Goal: Task Accomplishment & Management: Manage account settings

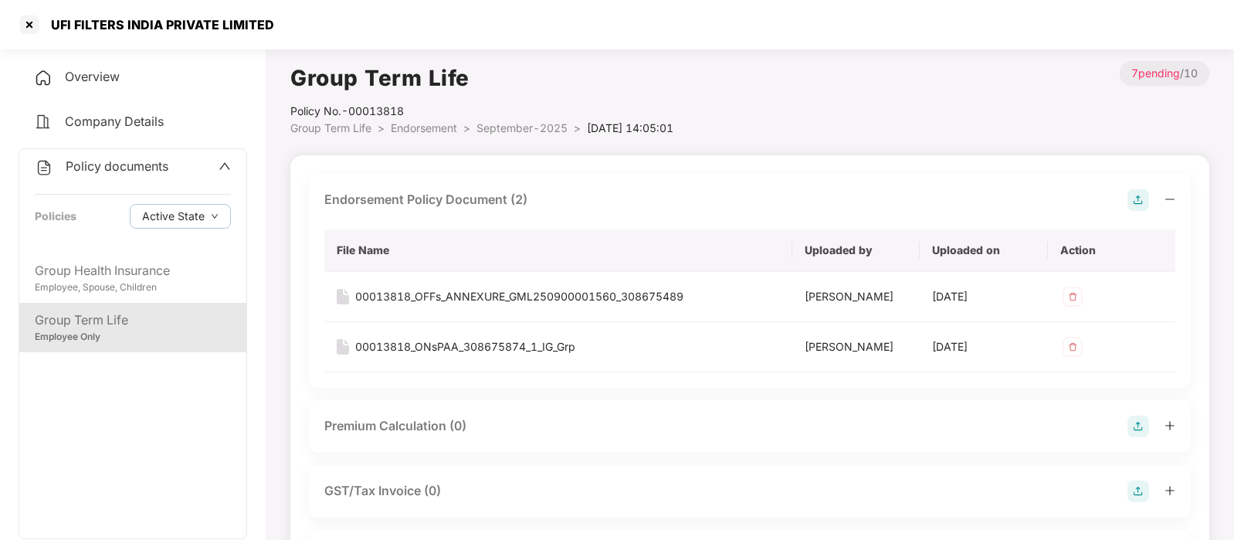
scroll to position [452, 0]
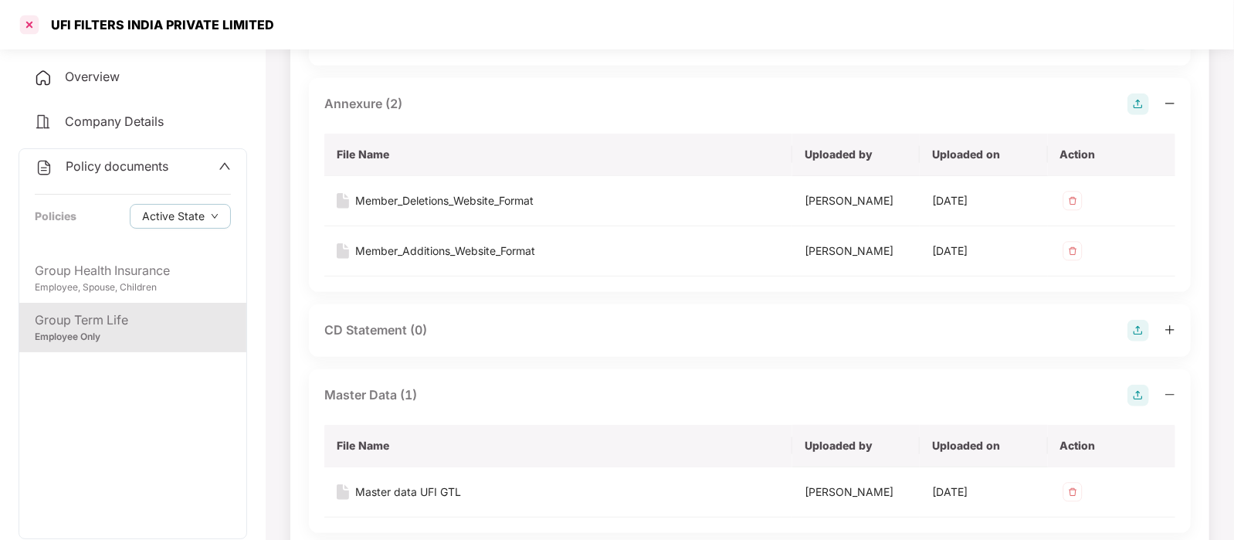
click at [26, 23] on div at bounding box center [29, 24] width 25 height 25
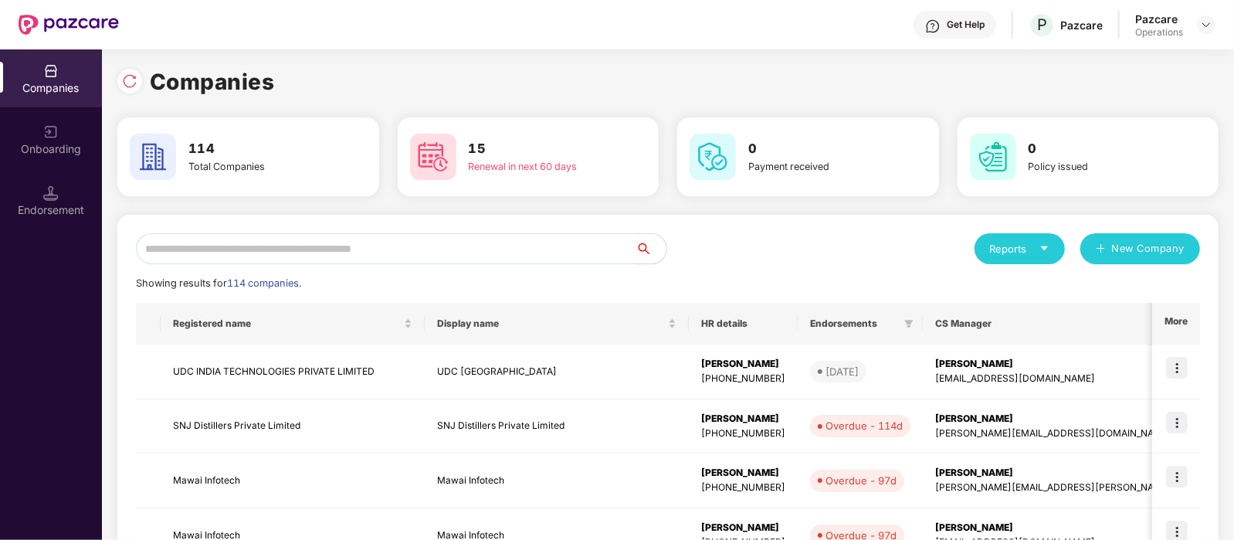
scroll to position [0, 0]
click at [353, 233] on input "text" at bounding box center [386, 248] width 500 height 31
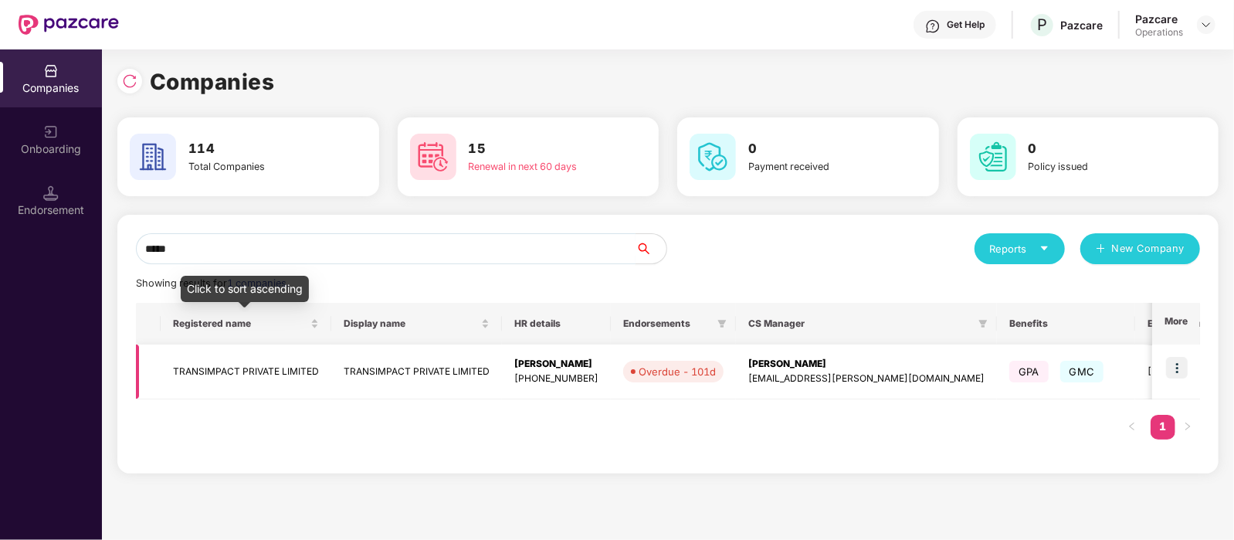
type input "*****"
click at [278, 367] on td "TRANSIMPACT PRIVATE LIMITED" at bounding box center [246, 371] width 171 height 55
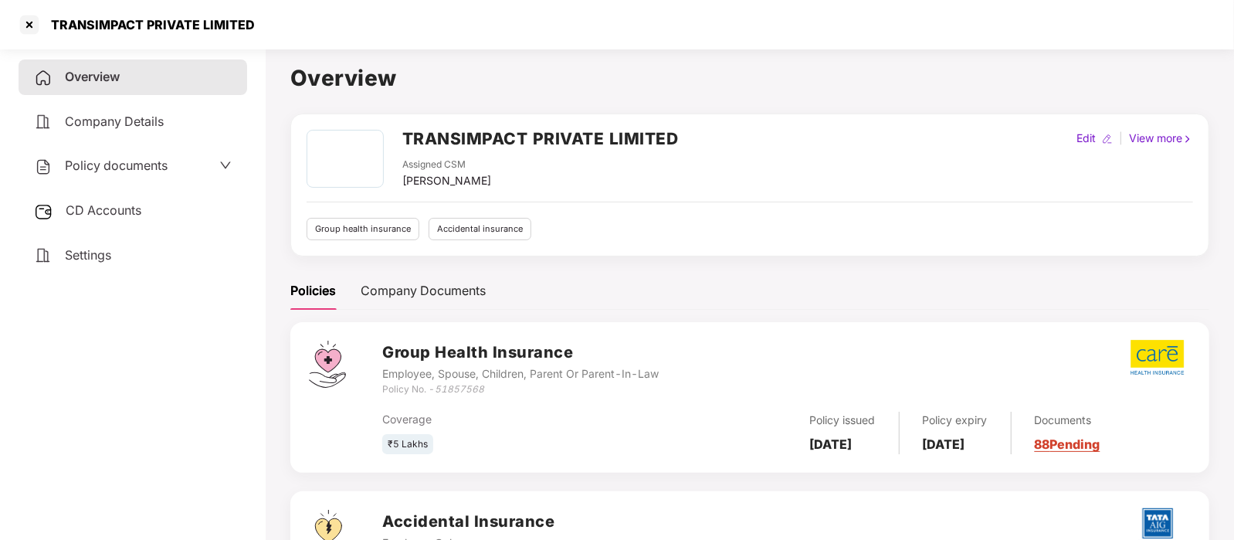
click at [135, 158] on span "Policy documents" at bounding box center [116, 165] width 103 height 15
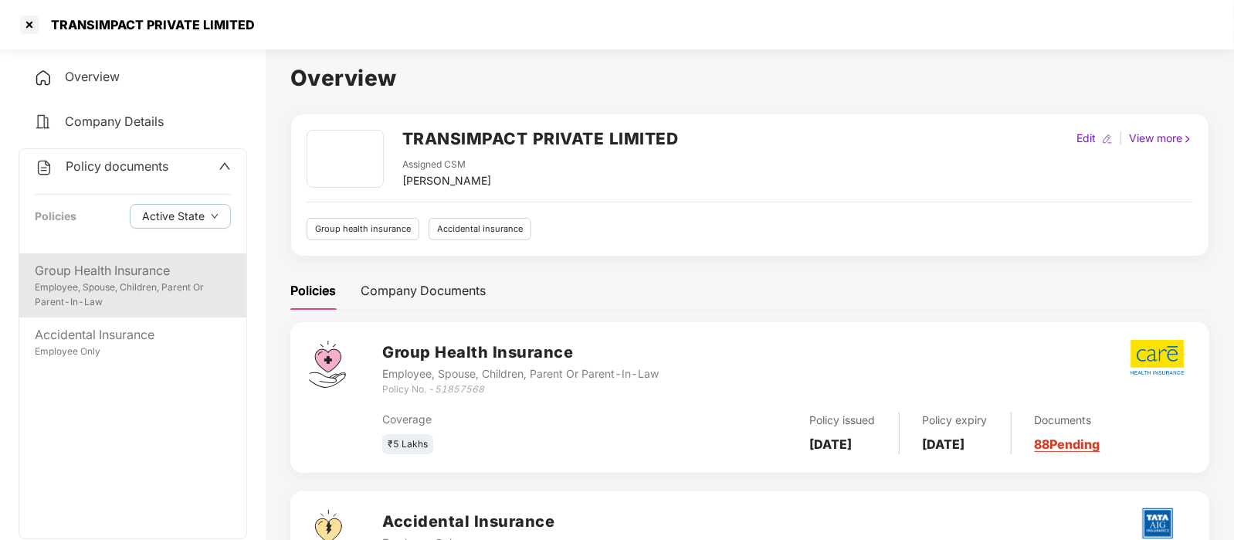
click at [135, 295] on div "Employee, Spouse, Children, Parent Or Parent-In-Law" at bounding box center [133, 294] width 196 height 29
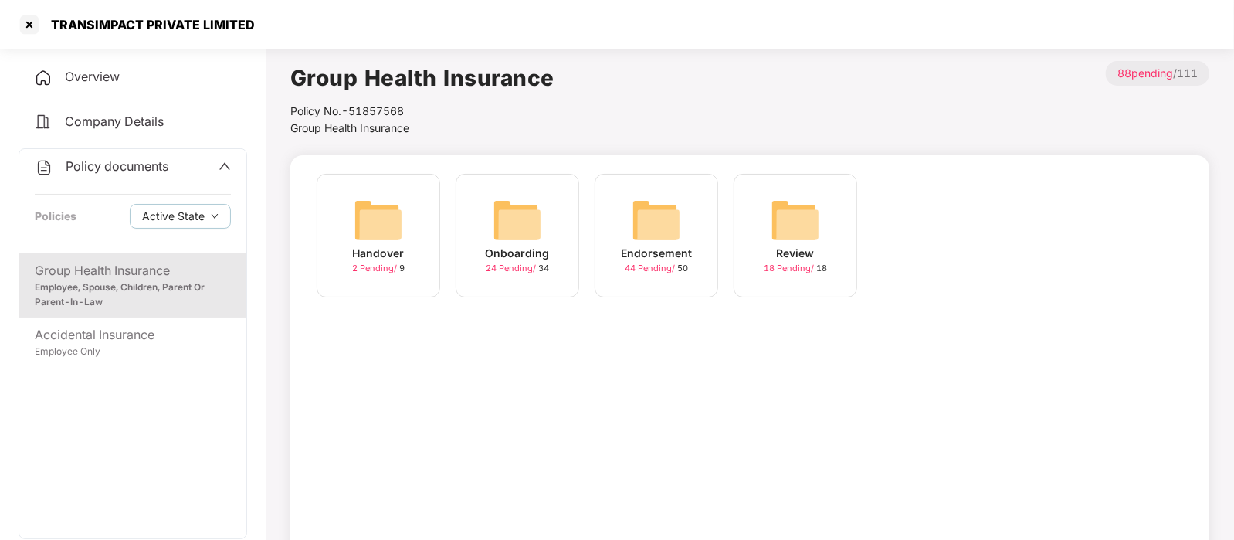
click at [646, 262] on div "44 Pending / 50" at bounding box center [656, 268] width 63 height 13
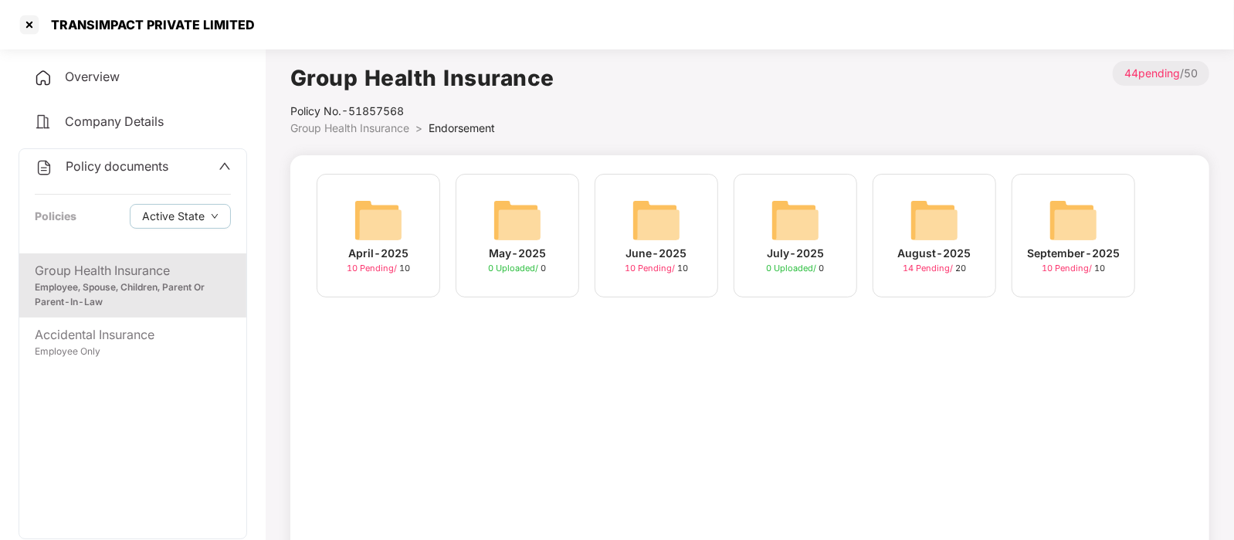
click at [1073, 243] on img at bounding box center [1073, 219] width 49 height 49
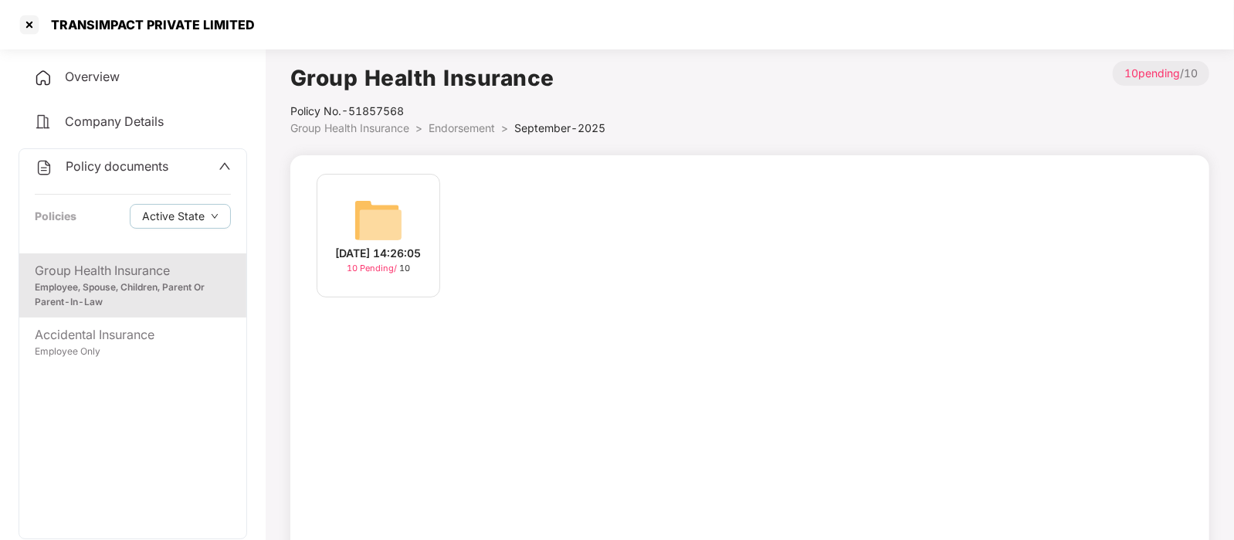
click at [397, 245] on div "[DATE] 14:26:05" at bounding box center [379, 253] width 86 height 17
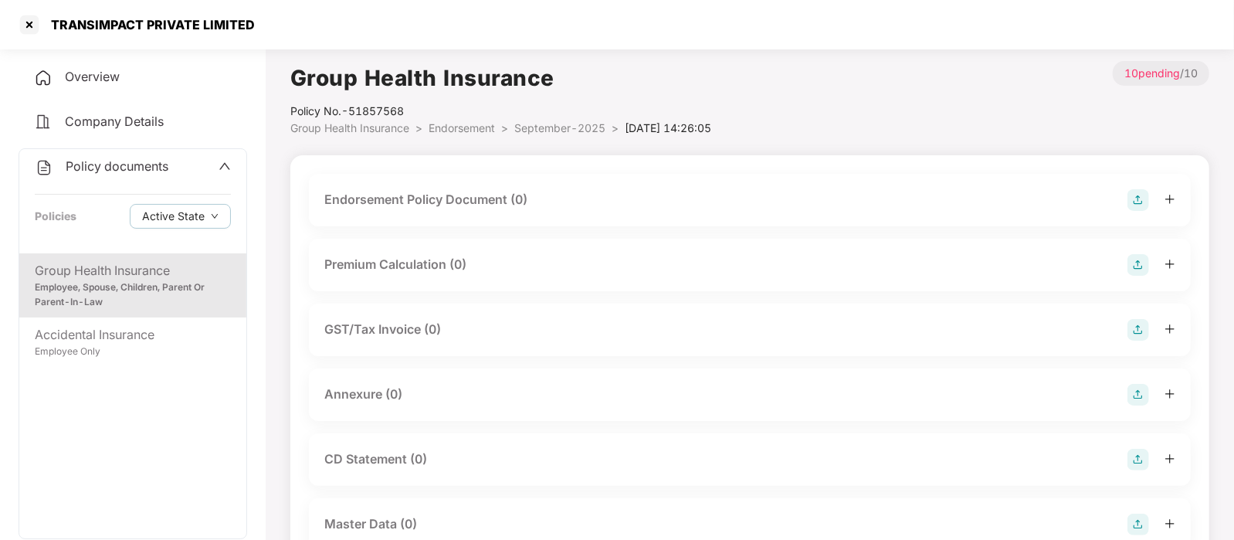
click at [461, 199] on div "Endorsement Policy Document (0)" at bounding box center [425, 199] width 203 height 19
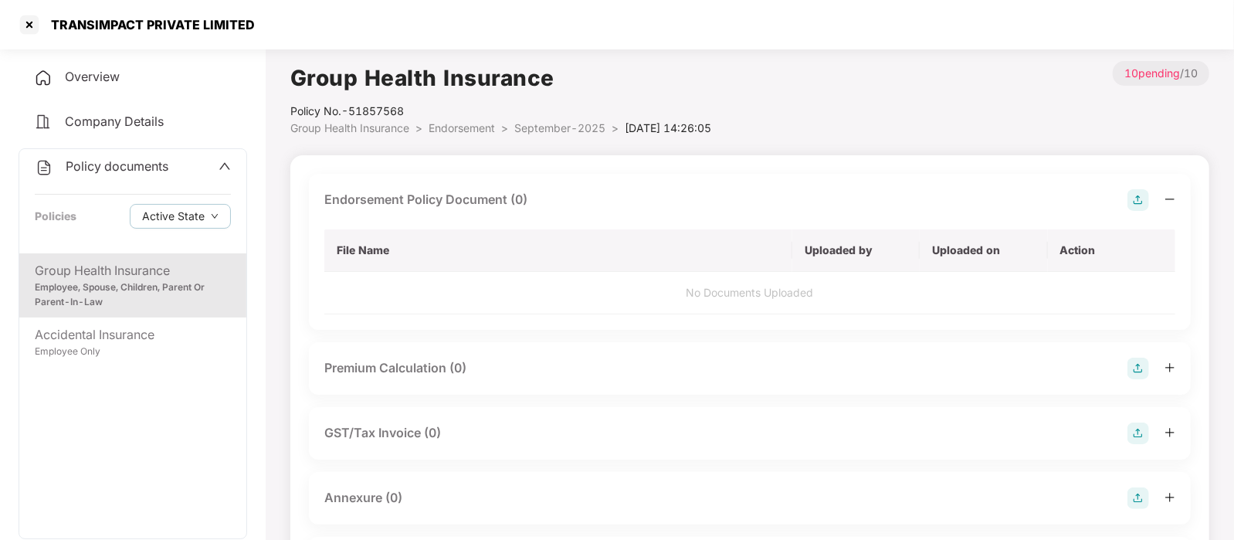
click at [1133, 198] on img at bounding box center [1139, 200] width 22 height 22
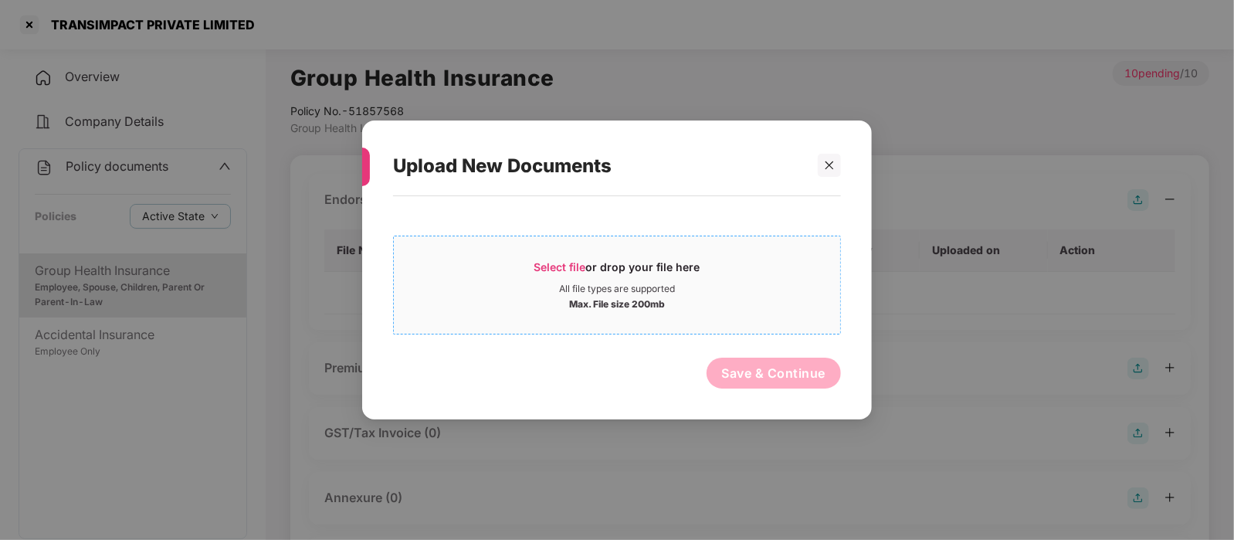
click at [660, 305] on div "Max. File size 200mb" at bounding box center [617, 302] width 96 height 15
click at [831, 171] on icon "close" at bounding box center [829, 165] width 11 height 11
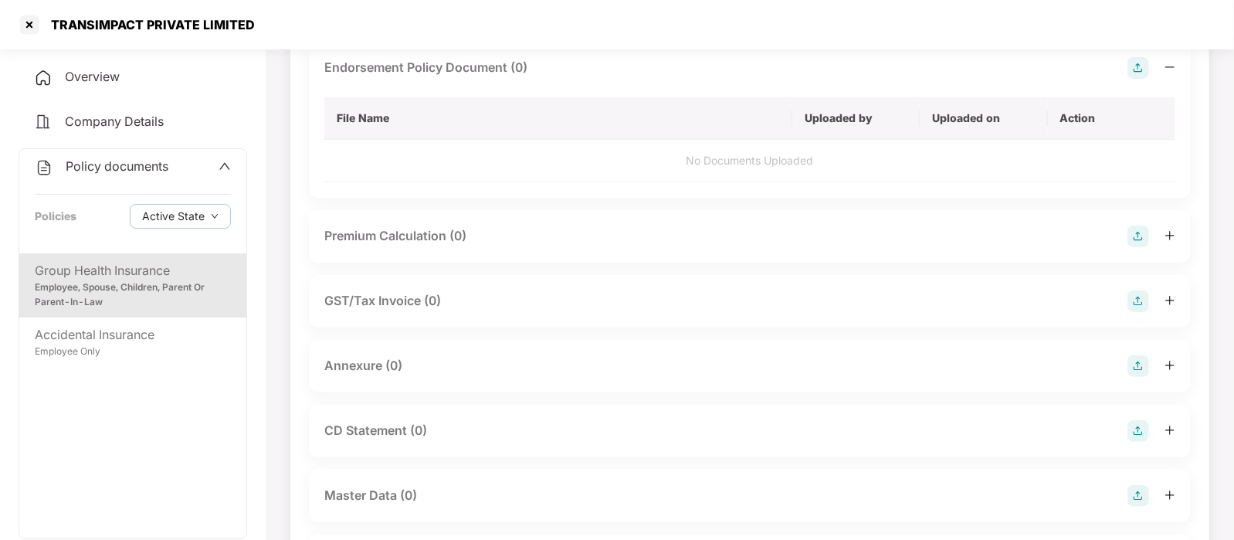
scroll to position [133, 0]
click at [1131, 487] on img at bounding box center [1139, 495] width 22 height 22
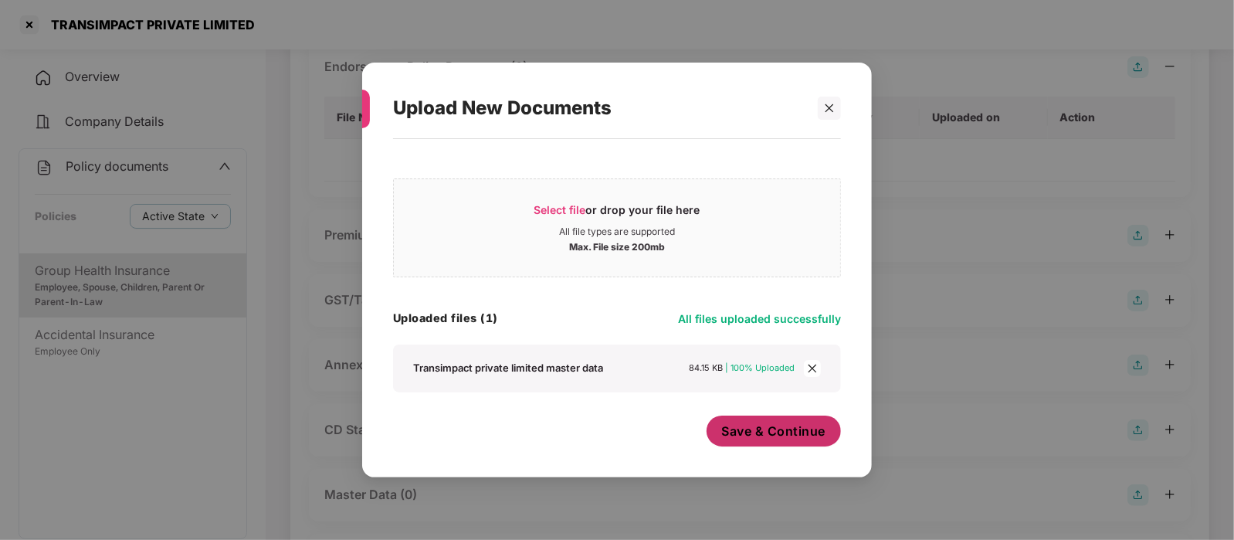
click at [743, 439] on button "Save & Continue" at bounding box center [774, 430] width 135 height 31
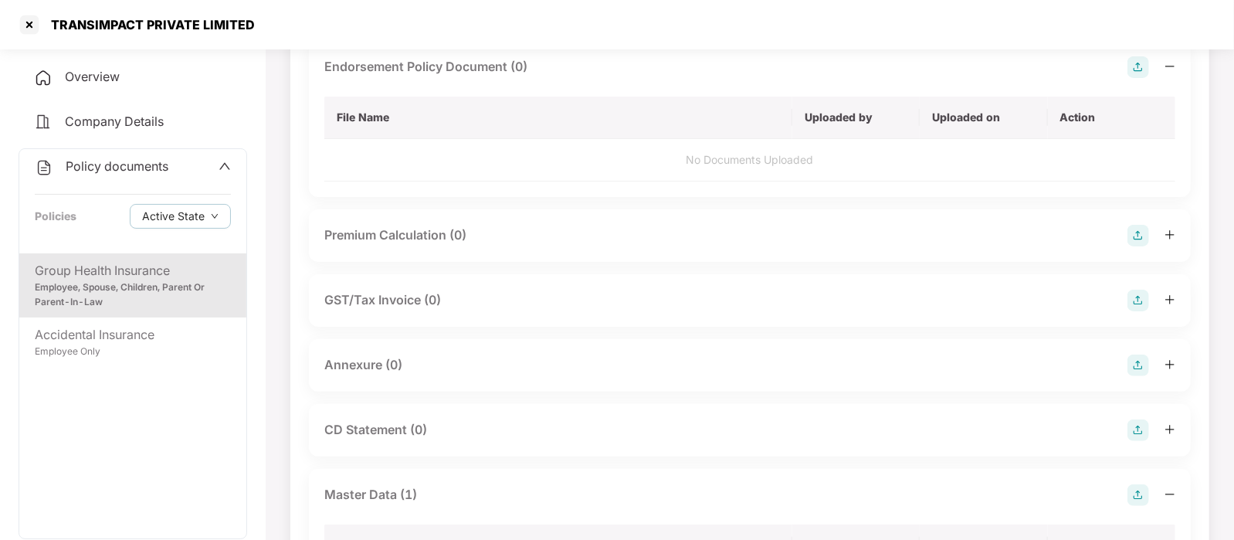
scroll to position [0, 0]
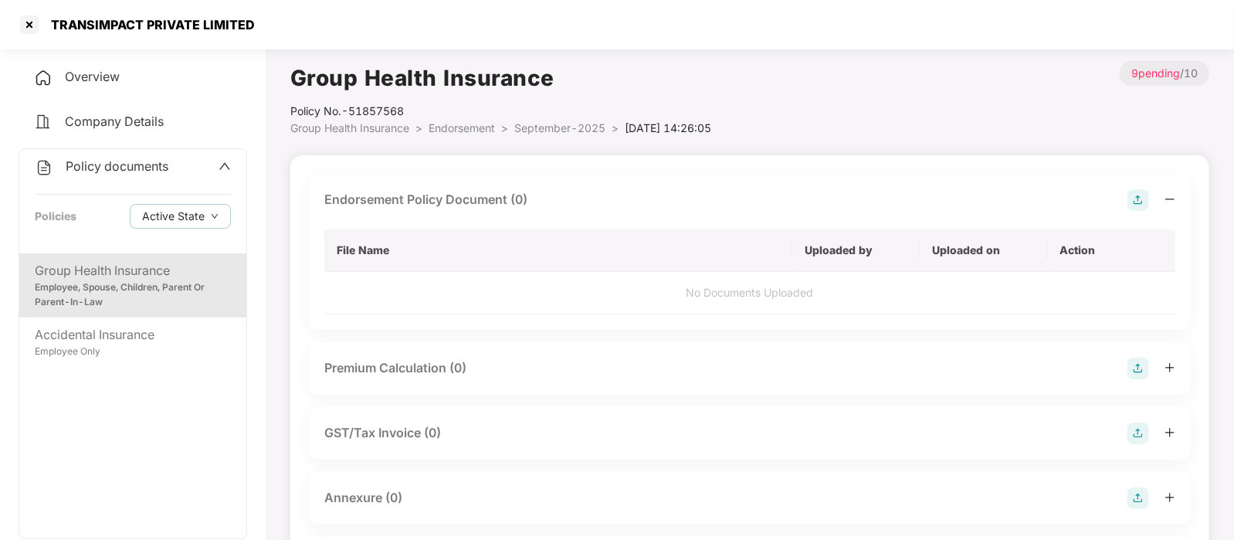
click at [1135, 202] on img at bounding box center [1139, 200] width 22 height 22
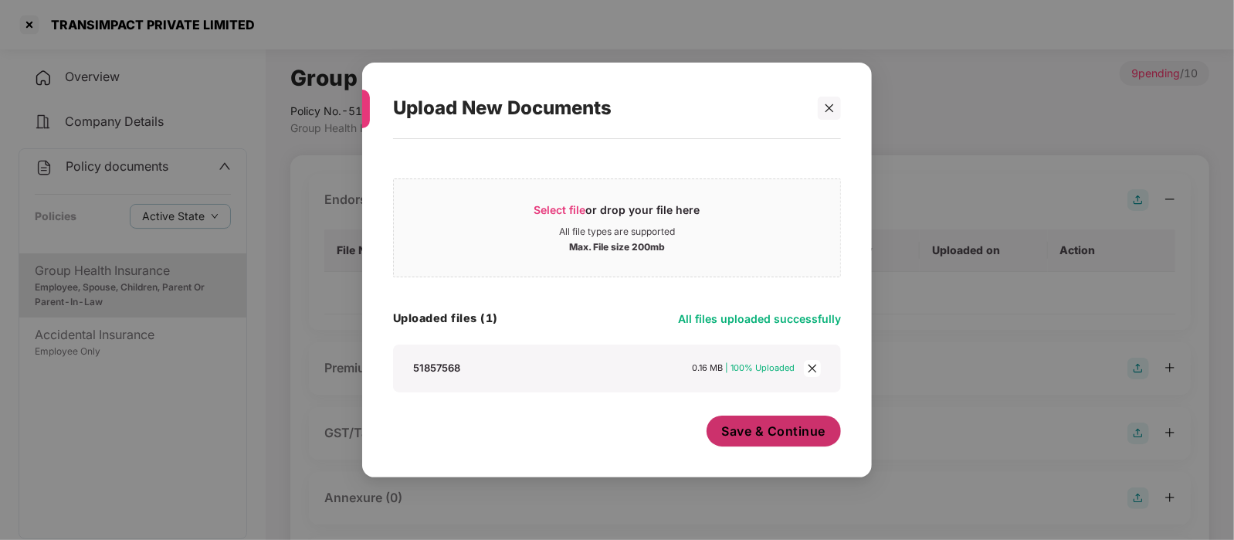
click at [792, 430] on span "Save & Continue" at bounding box center [774, 430] width 104 height 17
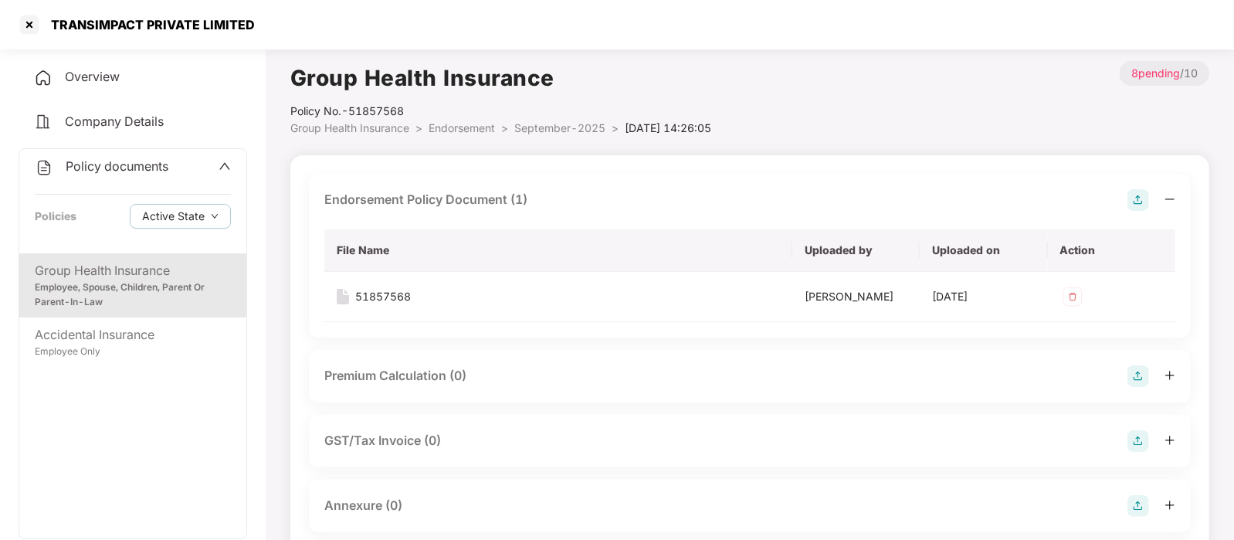
click at [436, 505] on div "Annexure (0)" at bounding box center [749, 506] width 851 height 22
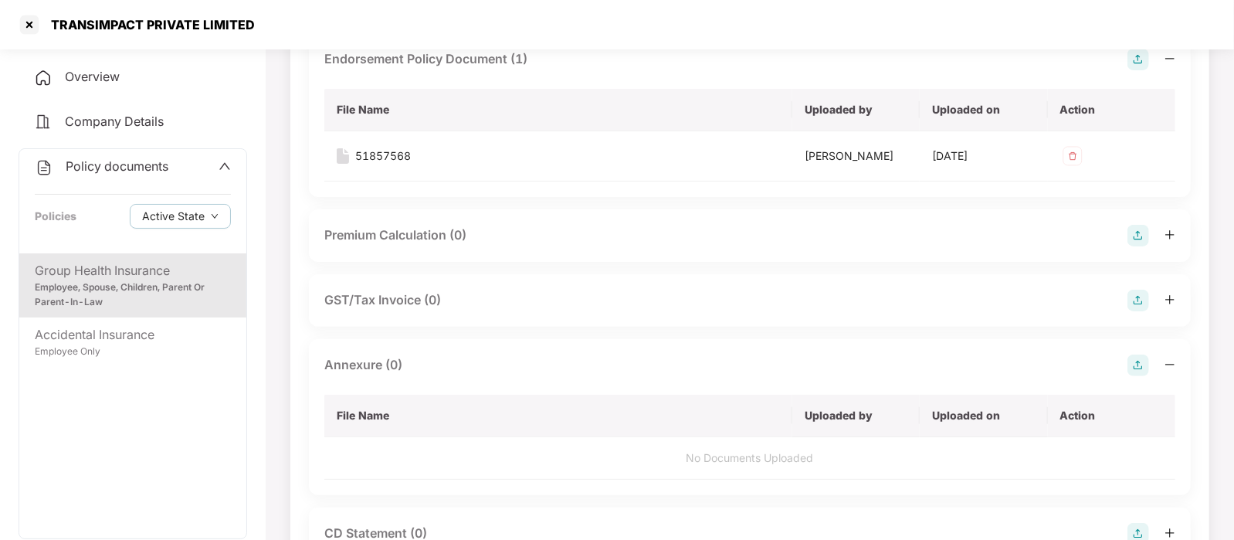
scroll to position [156, 0]
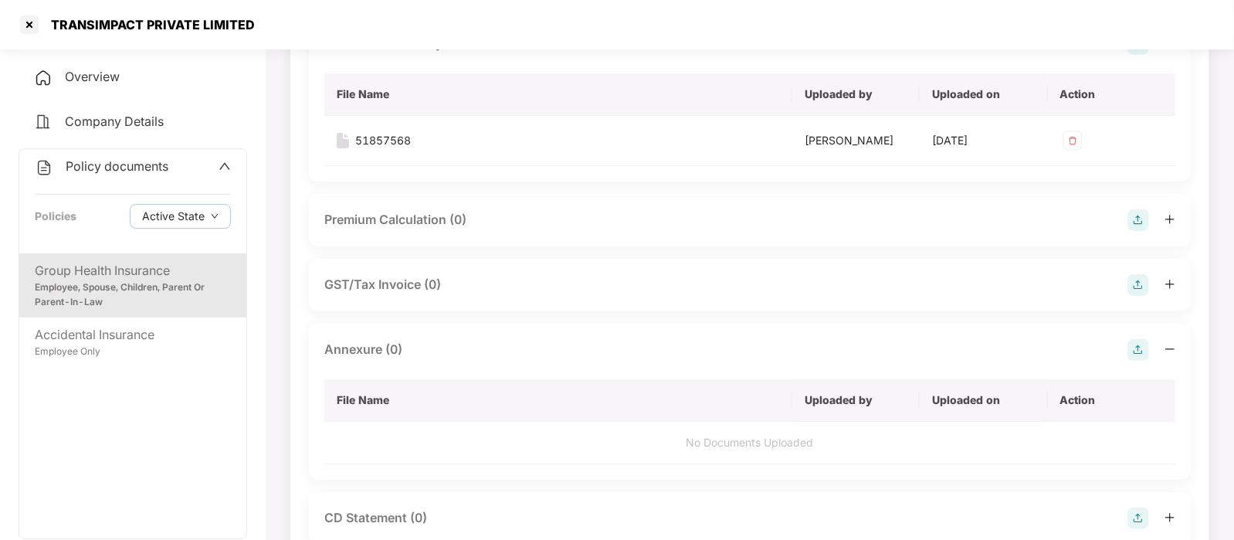
click at [1138, 346] on img at bounding box center [1139, 350] width 22 height 22
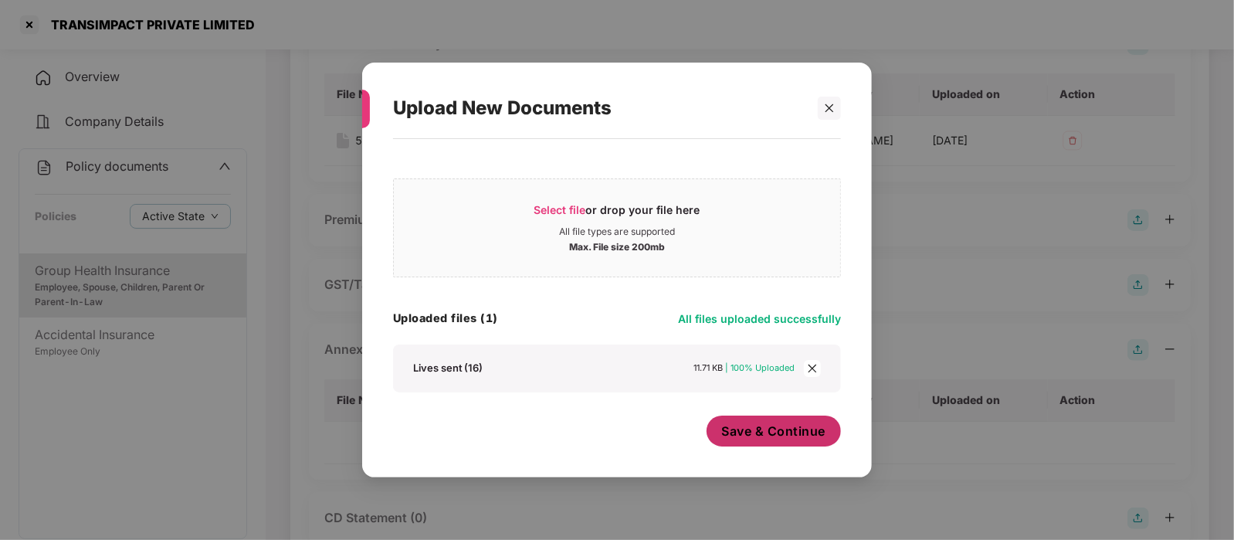
click at [746, 424] on span "Save & Continue" at bounding box center [774, 430] width 104 height 17
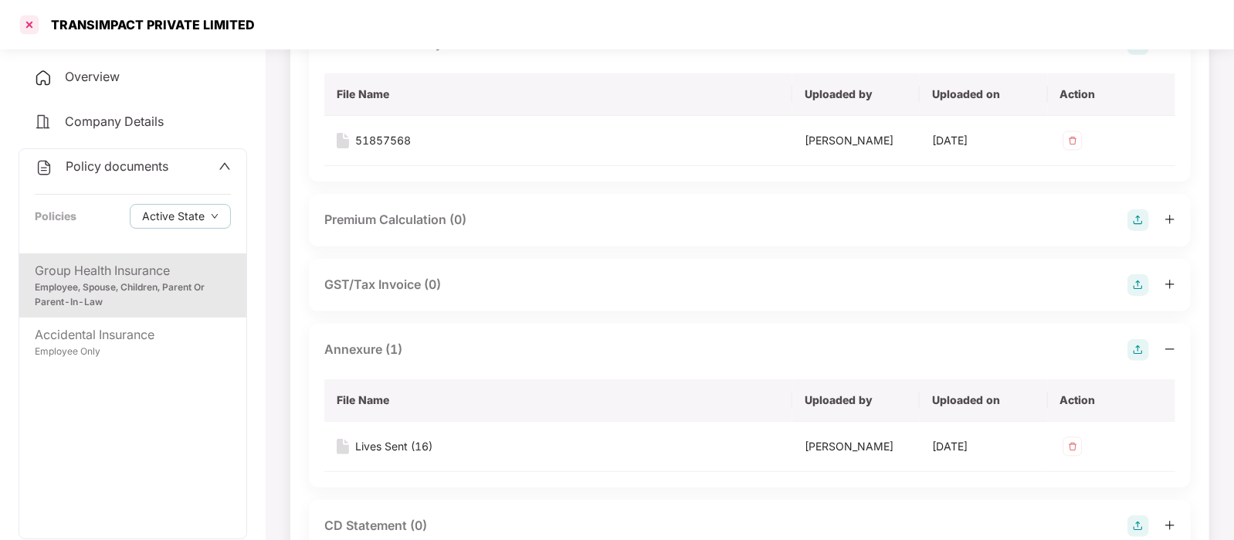
click at [26, 28] on div at bounding box center [29, 24] width 25 height 25
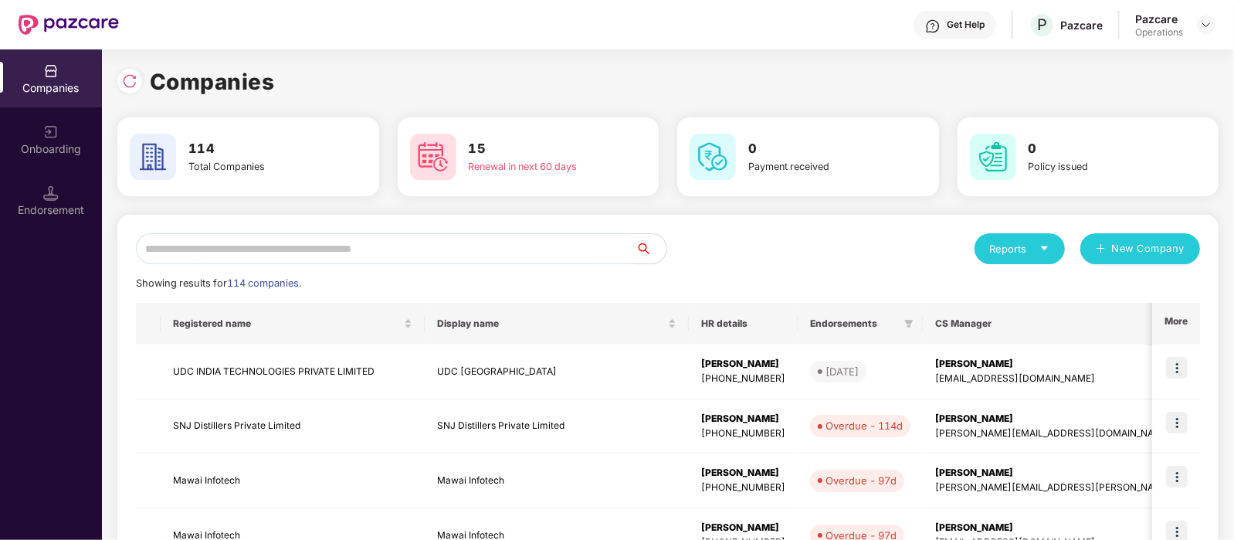
scroll to position [0, 0]
click at [243, 239] on input "text" at bounding box center [386, 248] width 500 height 31
paste input "*********"
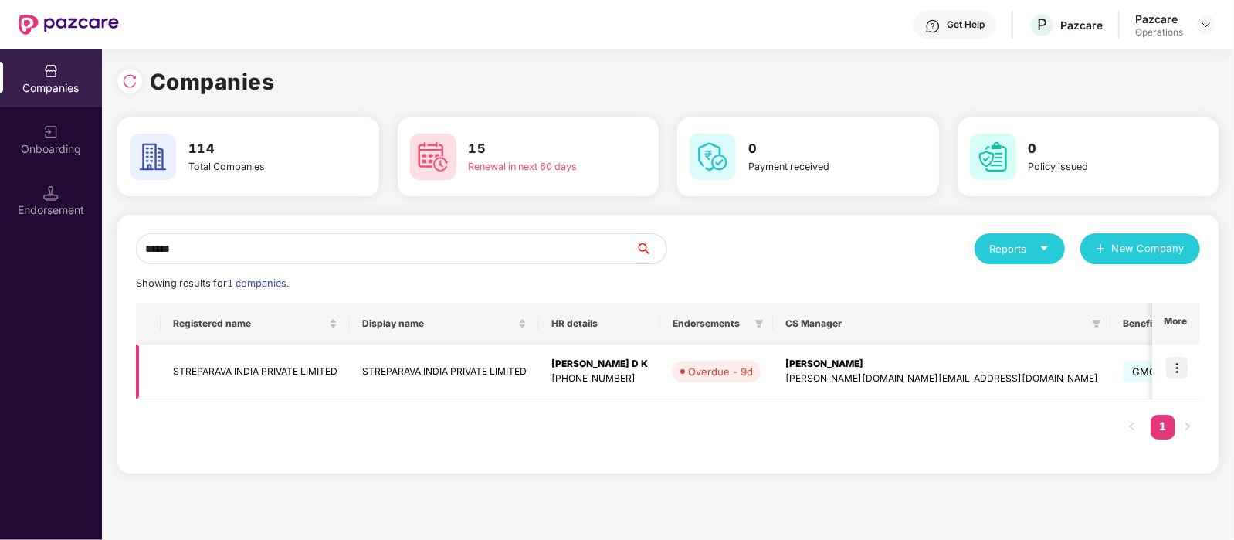
type input "******"
click at [255, 372] on td "STREPARAVA INDIA PRIVATE LIMITED" at bounding box center [255, 371] width 189 height 55
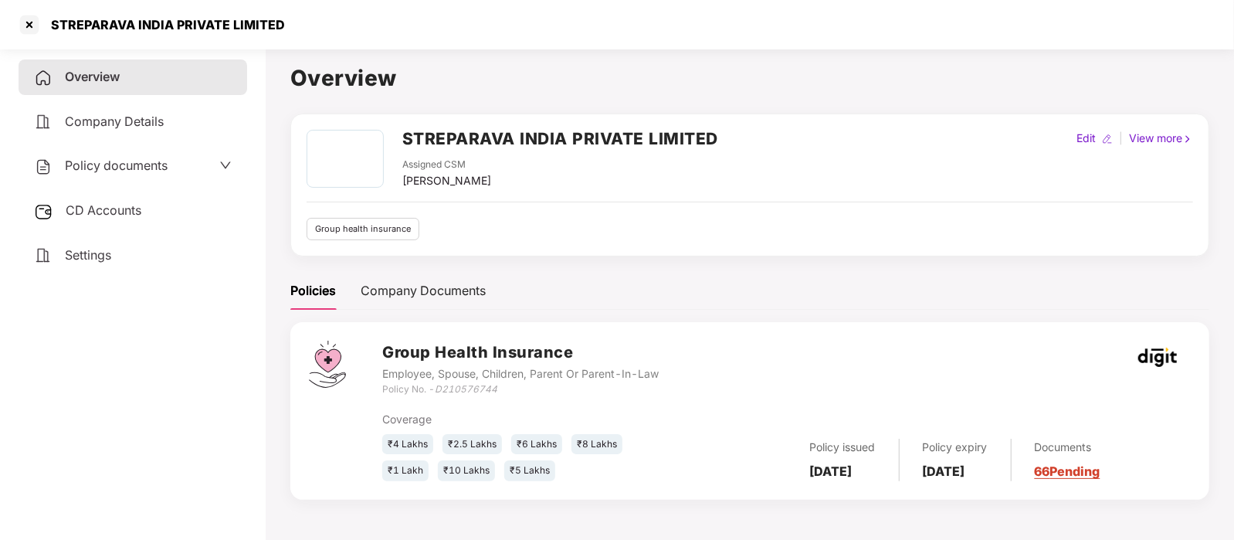
click at [87, 168] on span "Policy documents" at bounding box center [116, 165] width 103 height 15
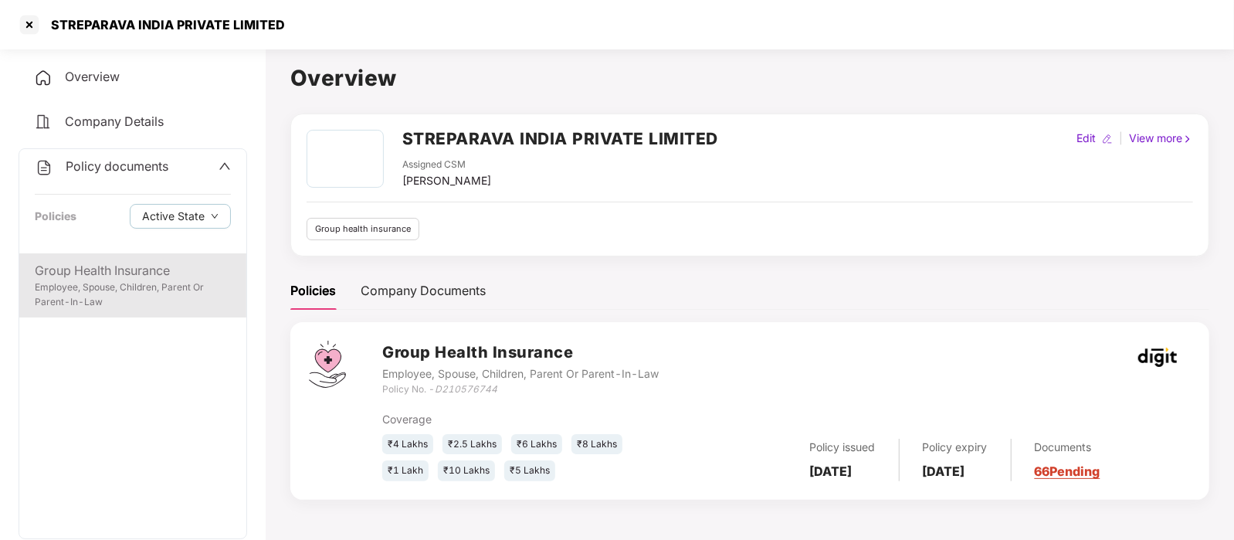
click at [116, 273] on div "Group Health Insurance" at bounding box center [133, 270] width 196 height 19
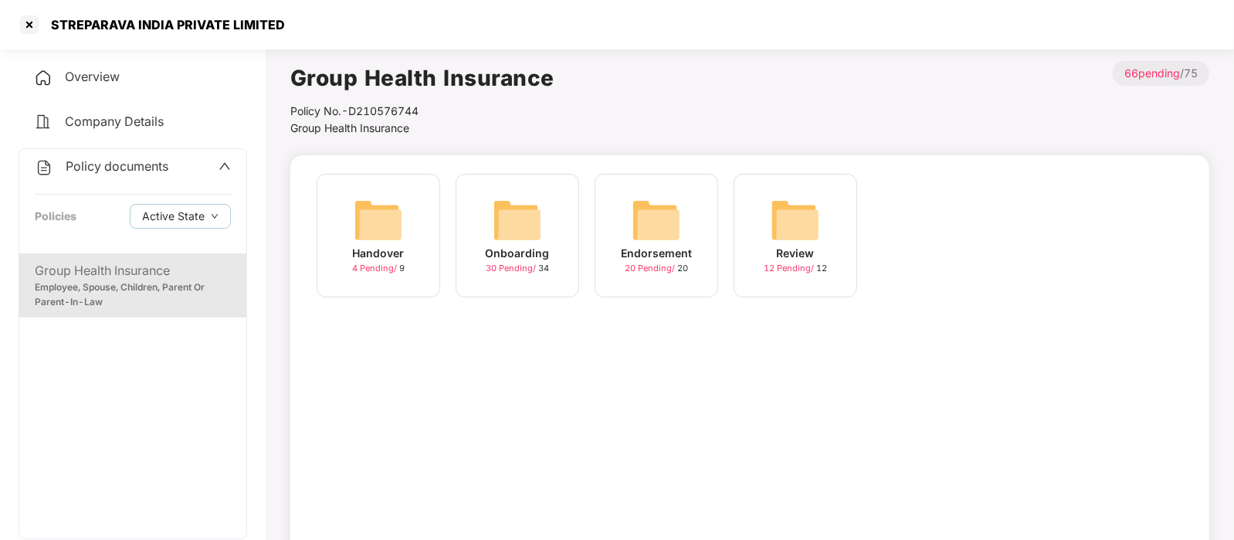
click at [619, 241] on div "Endorsement 20 Pending / 20" at bounding box center [657, 236] width 124 height 124
click at [830, 229] on div "September-2025 10 Pending / 10" at bounding box center [796, 236] width 124 height 124
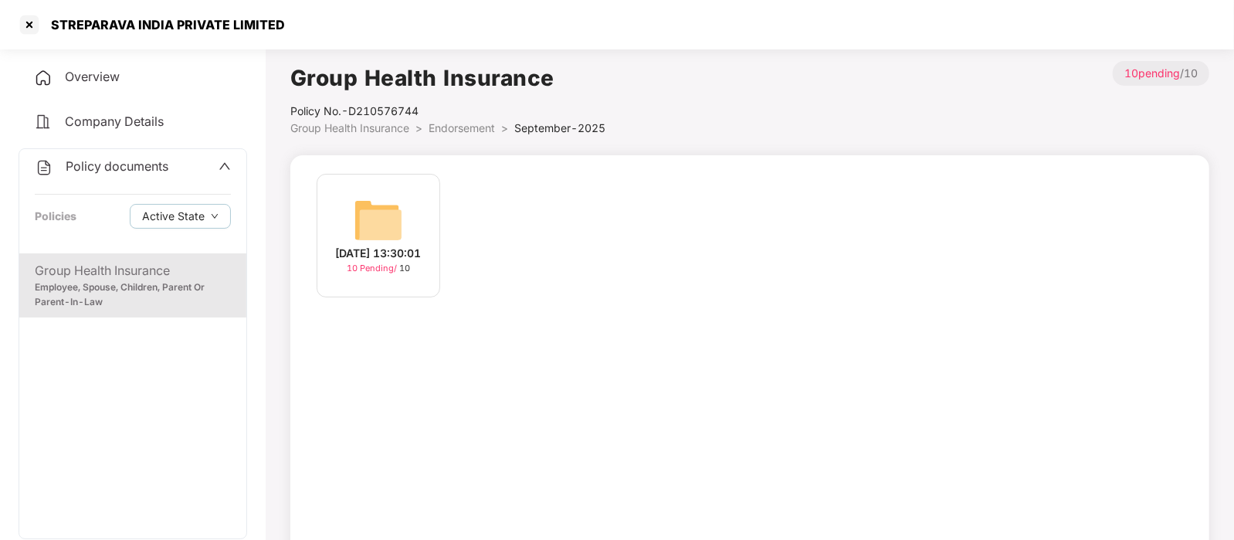
click at [394, 213] on img at bounding box center [378, 219] width 49 height 49
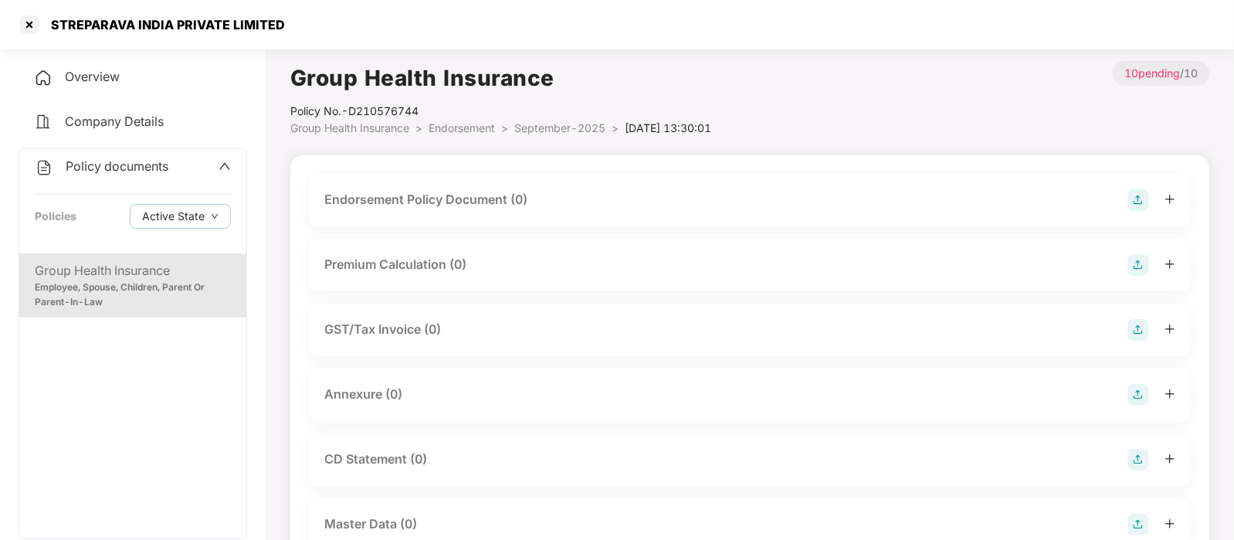
click at [1136, 202] on img at bounding box center [1139, 200] width 22 height 22
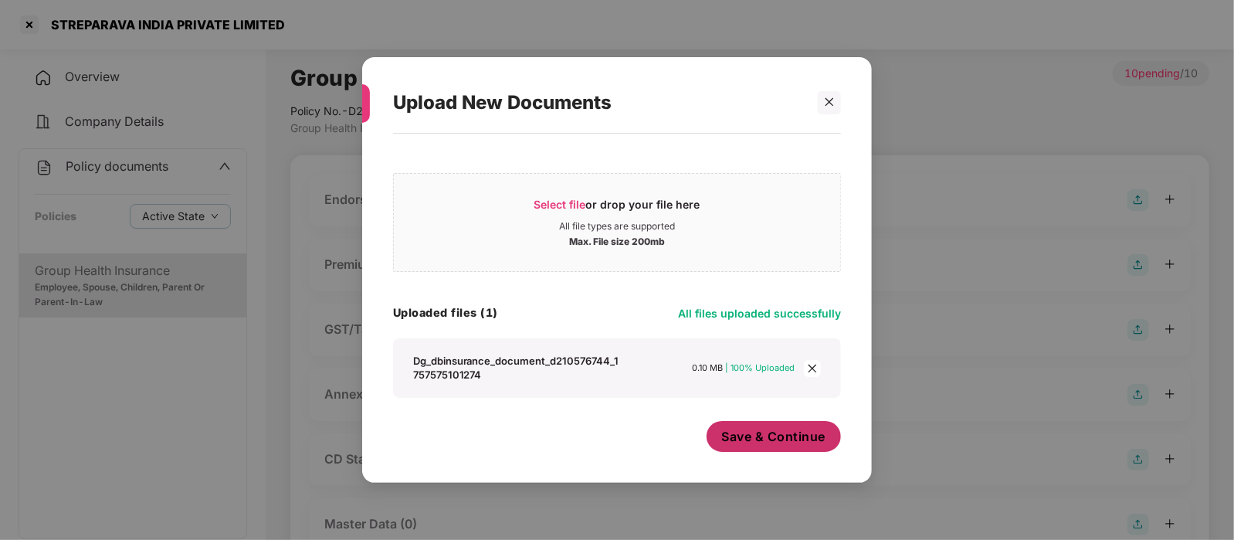
click at [755, 431] on span "Save & Continue" at bounding box center [774, 436] width 104 height 17
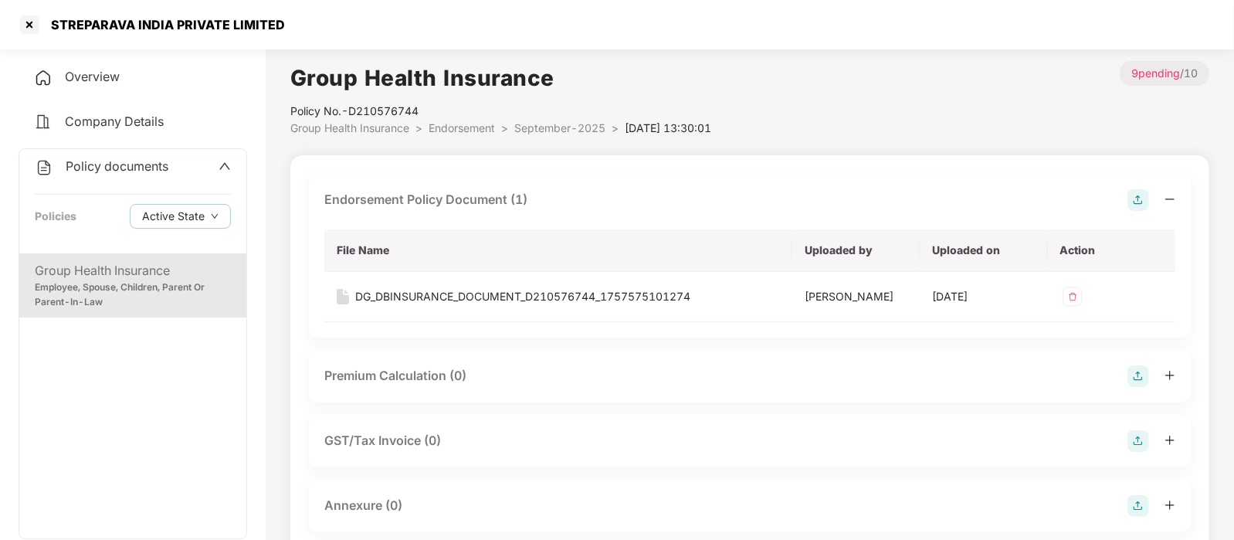
click at [1137, 500] on img at bounding box center [1139, 506] width 22 height 22
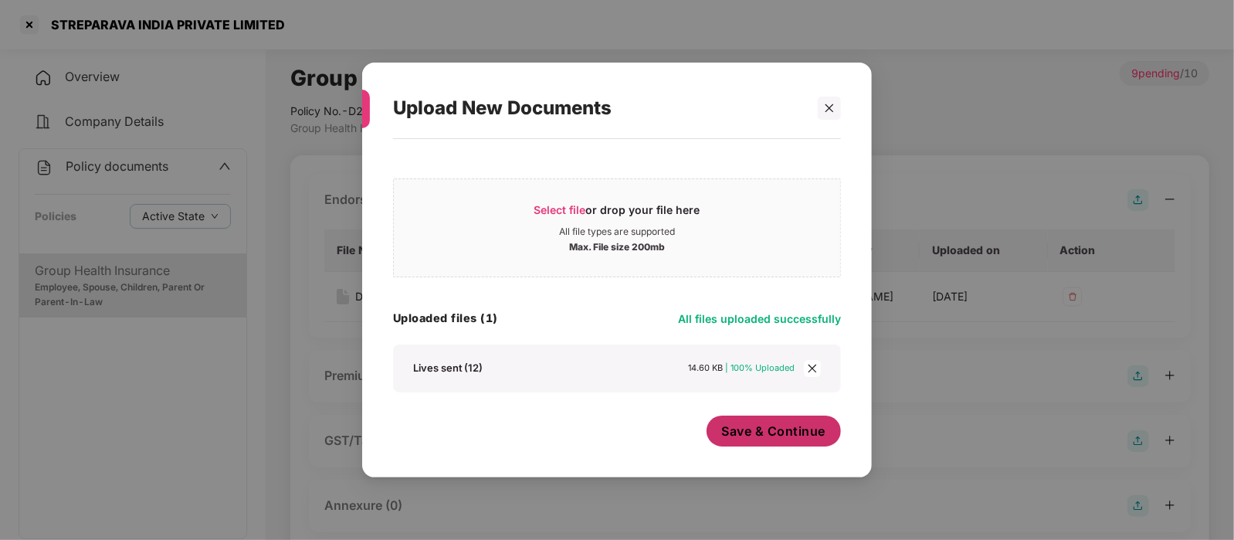
click at [769, 429] on span "Save & Continue" at bounding box center [774, 430] width 104 height 17
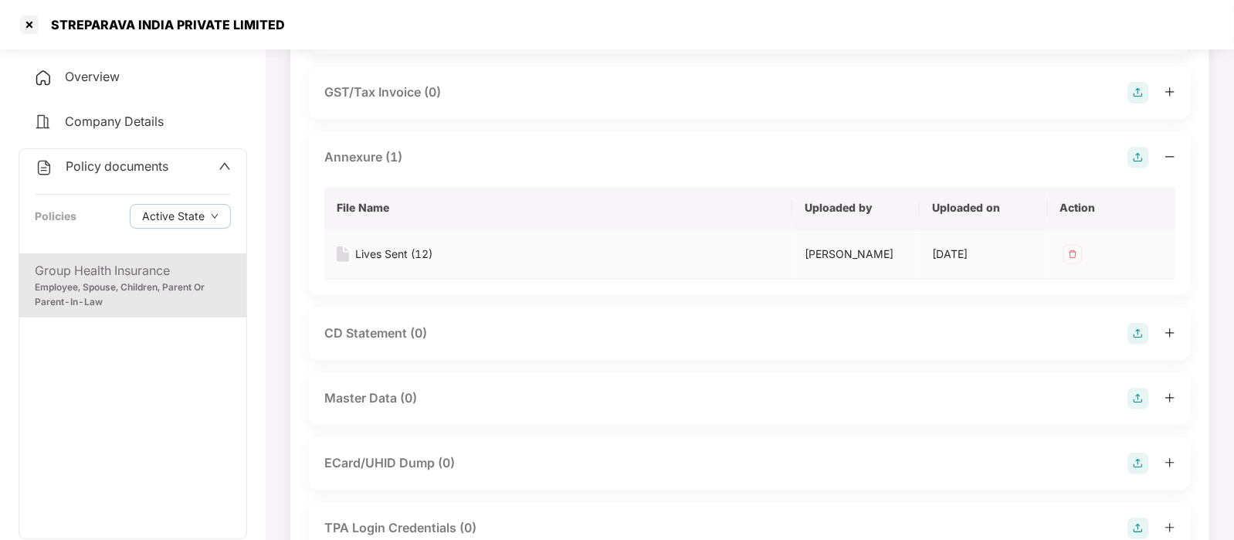
scroll to position [351, 0]
click at [1132, 391] on img at bounding box center [1139, 396] width 22 height 22
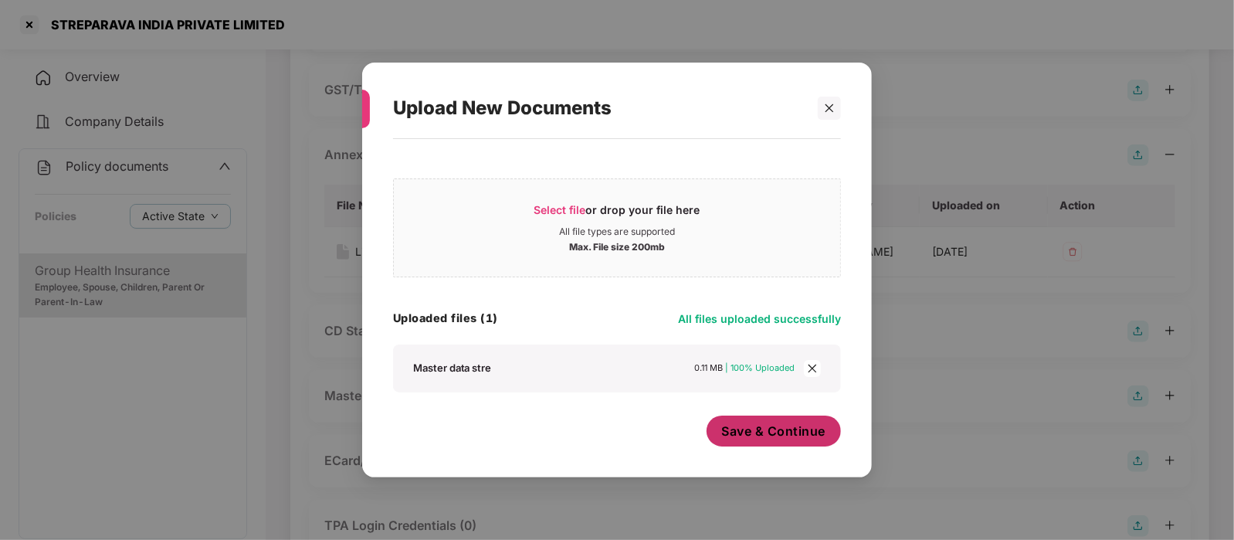
click at [765, 426] on span "Save & Continue" at bounding box center [774, 430] width 104 height 17
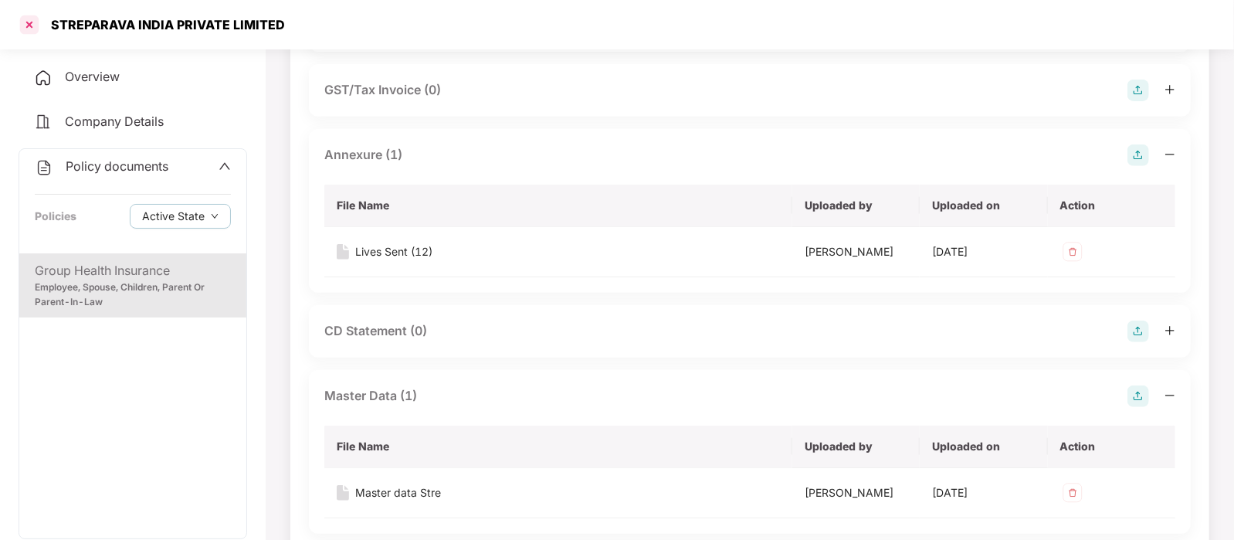
click at [36, 18] on div at bounding box center [29, 24] width 25 height 25
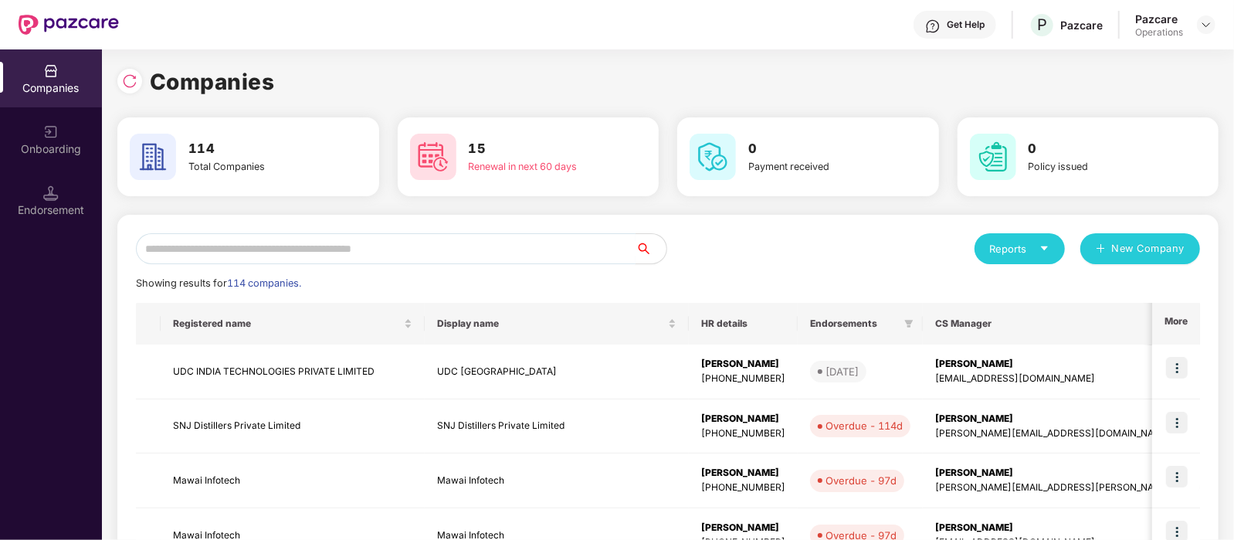
click at [280, 246] on input "text" at bounding box center [386, 248] width 500 height 31
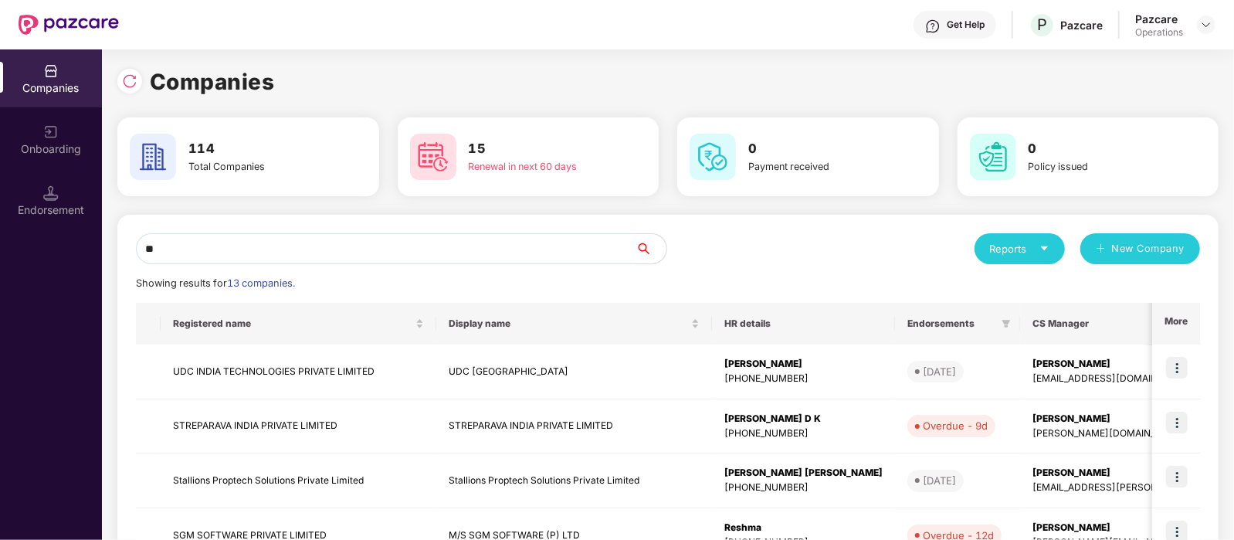
type input "*"
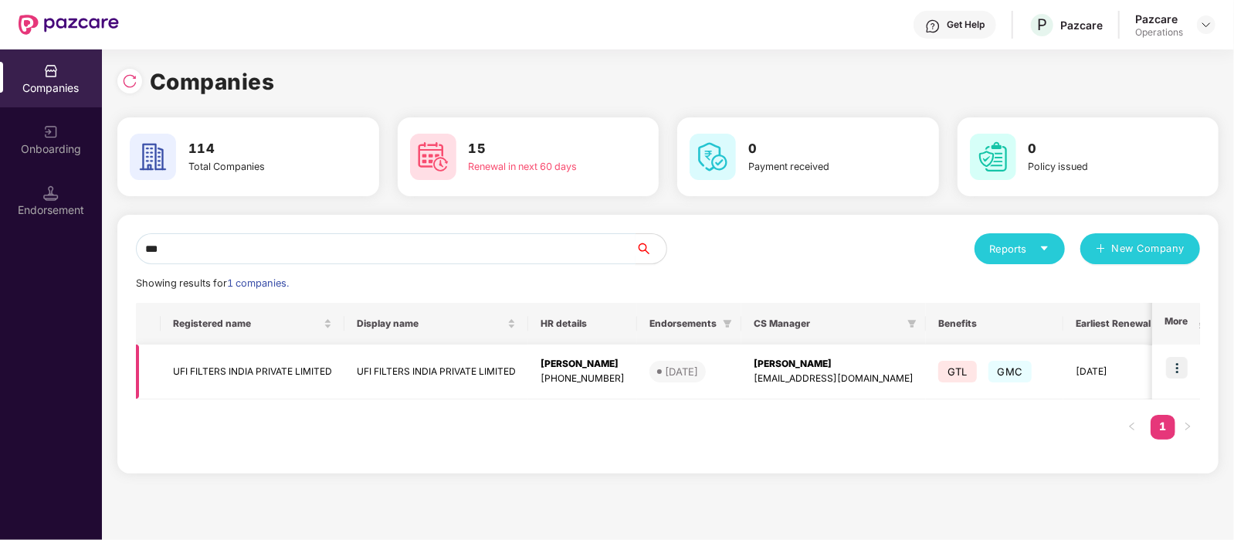
type input "***"
click at [252, 368] on td "UFI FILTERS INDIA PRIVATE LIMITED" at bounding box center [253, 371] width 184 height 55
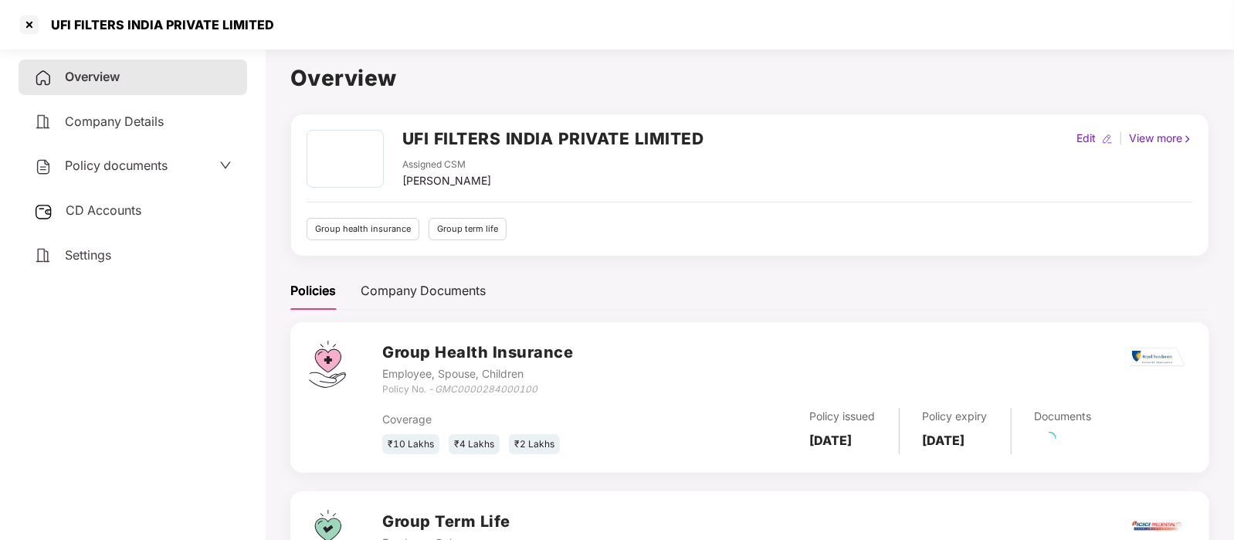
click at [116, 164] on span "Policy documents" at bounding box center [116, 165] width 103 height 15
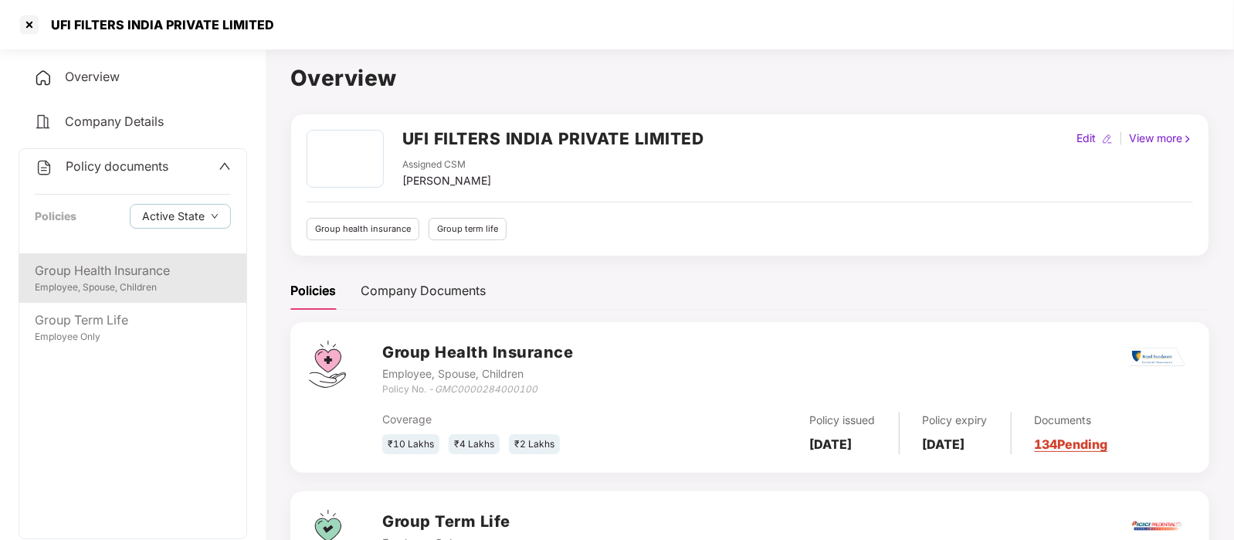
click at [125, 290] on div "Employee, Spouse, Children" at bounding box center [133, 287] width 196 height 15
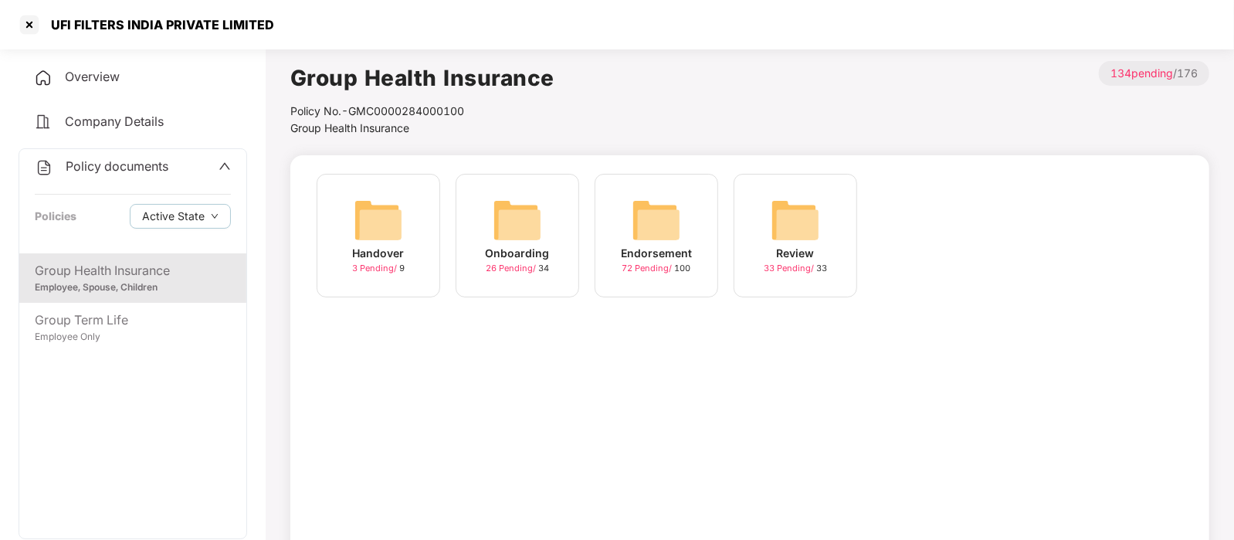
click at [627, 253] on div "Endorsement" at bounding box center [656, 253] width 71 height 17
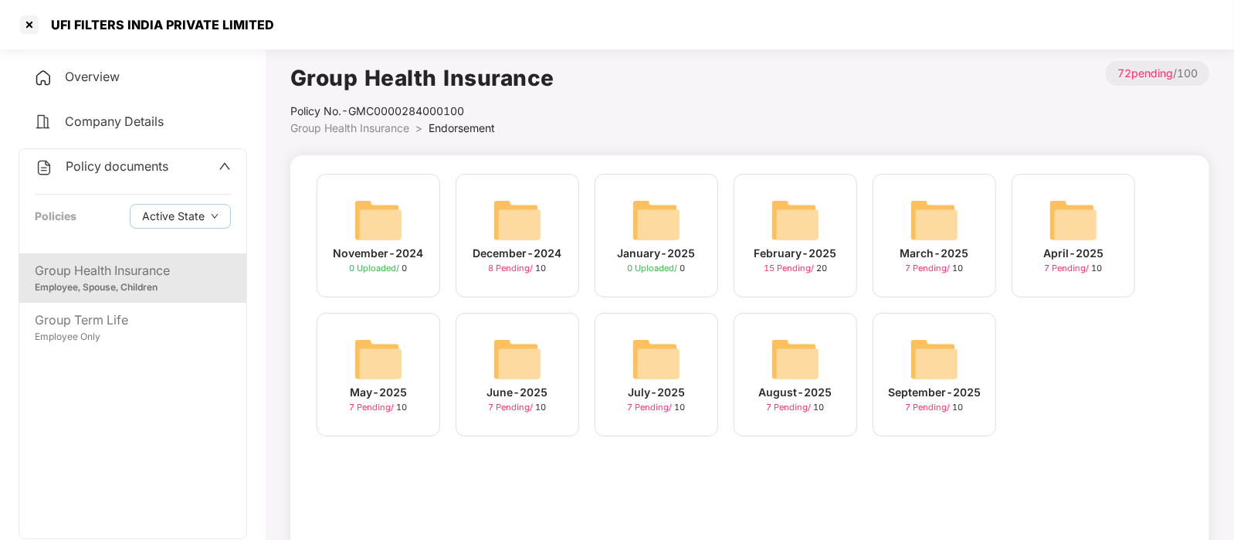
click at [898, 425] on div "September-2025 7 Pending / 10" at bounding box center [935, 375] width 124 height 124
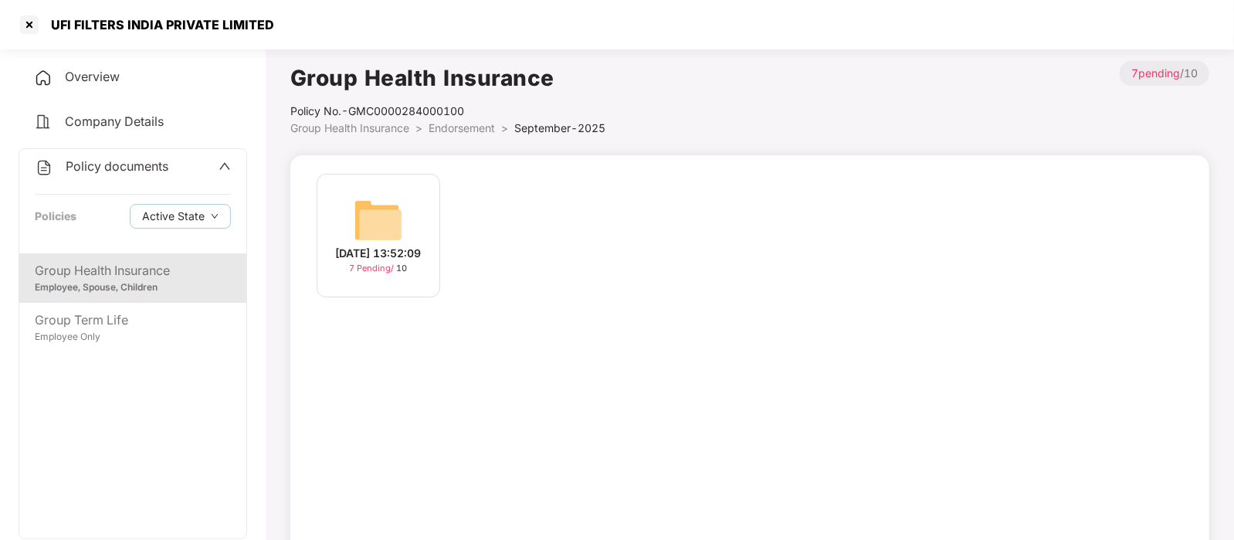
click at [386, 210] on img at bounding box center [378, 219] width 49 height 49
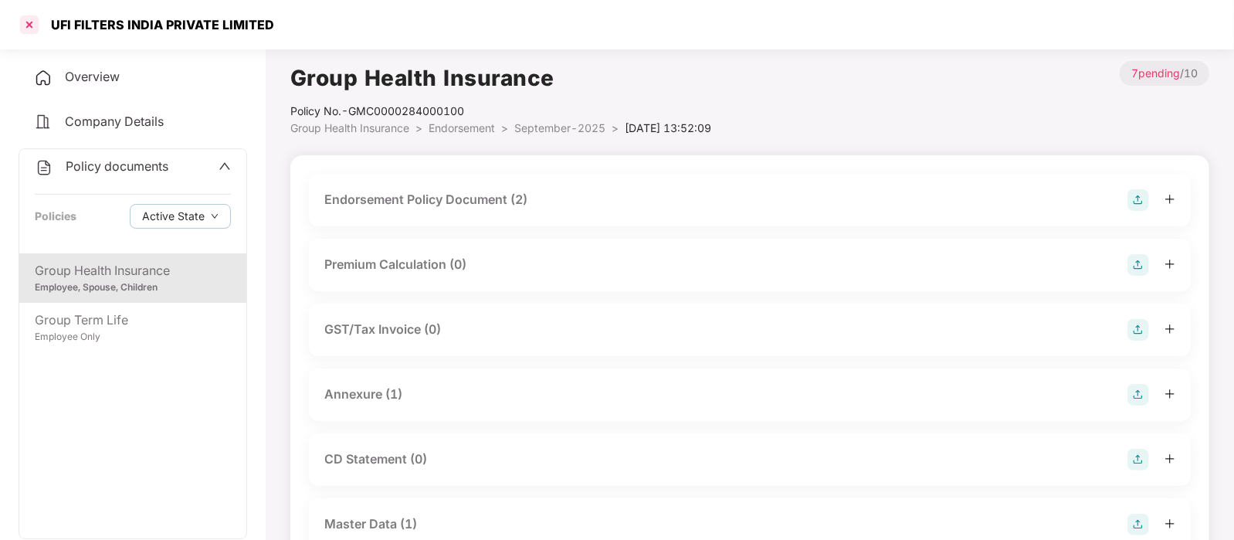
click at [29, 26] on div at bounding box center [29, 24] width 25 height 25
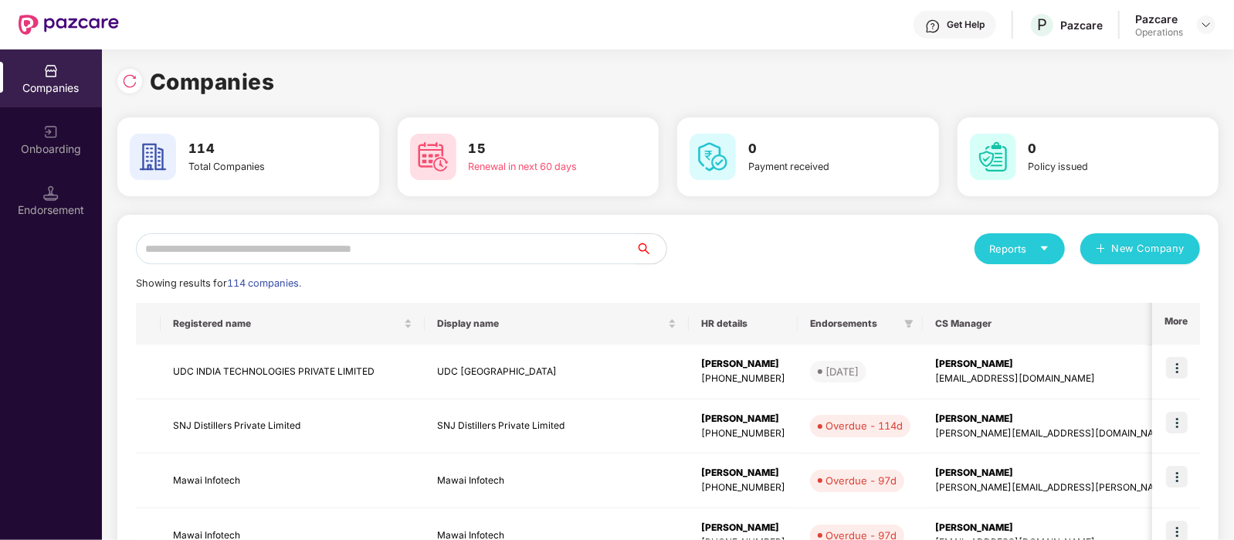
click at [287, 241] on input "text" at bounding box center [386, 248] width 500 height 31
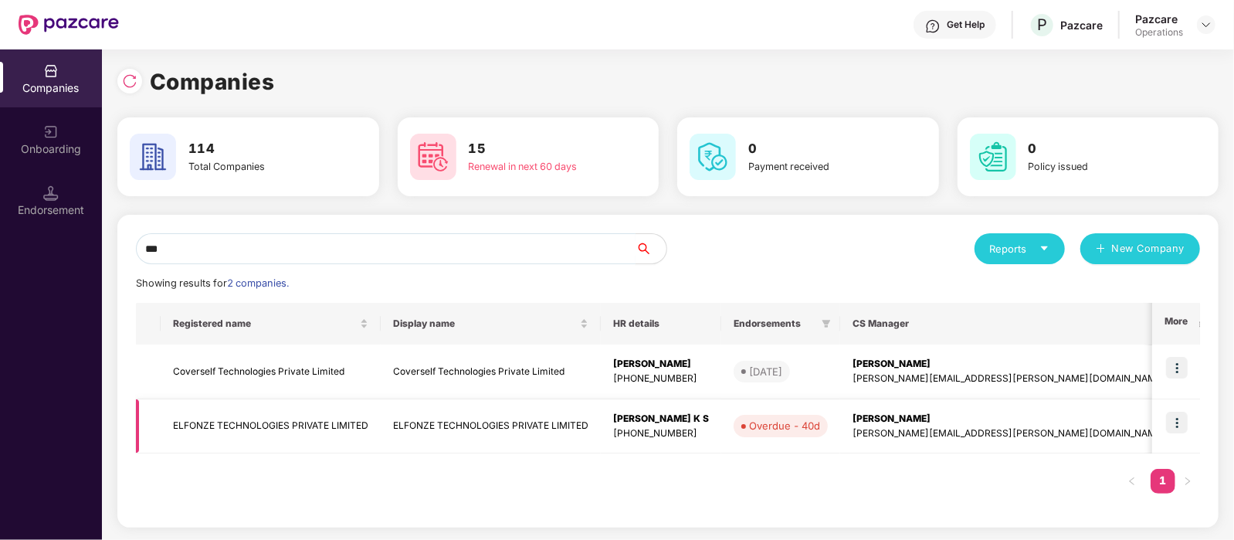
type input "***"
click at [266, 420] on td "ELFONZE TECHNOLOGIES PRIVATE LIMITED" at bounding box center [271, 426] width 220 height 55
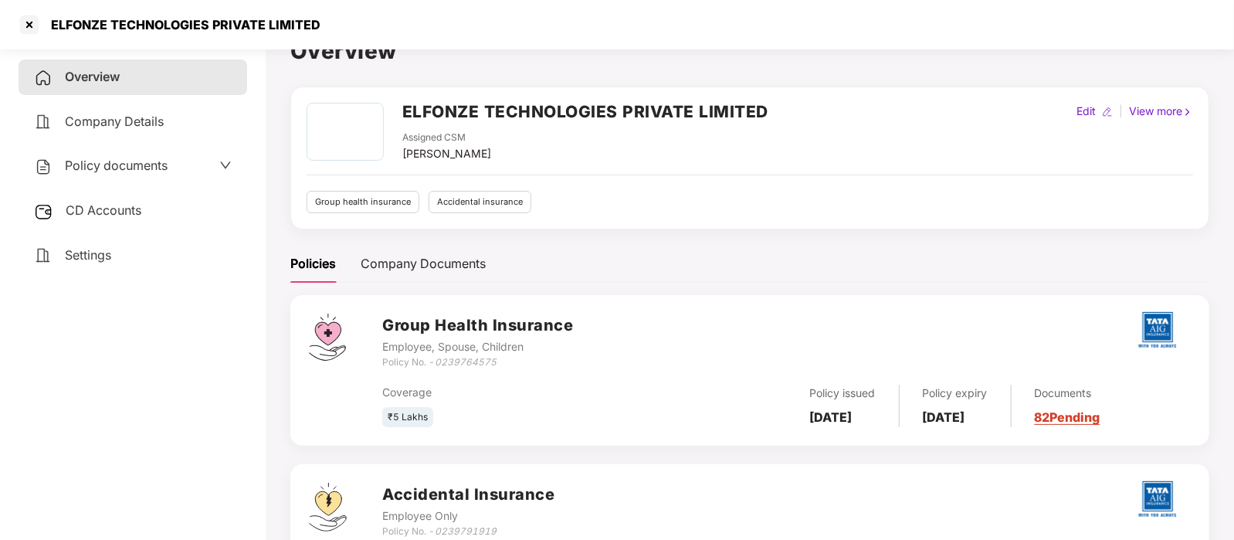
scroll to position [28, 0]
